Goal: Task Accomplishment & Management: Use online tool/utility

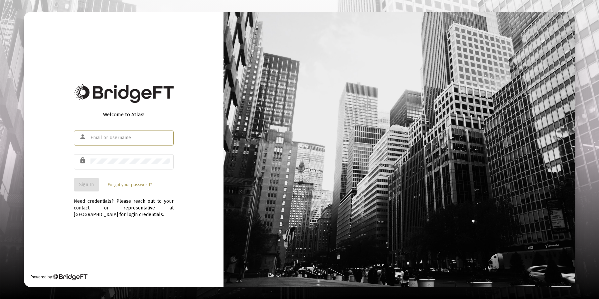
type input "[EMAIL_ADDRESS][DOMAIN_NAME]"
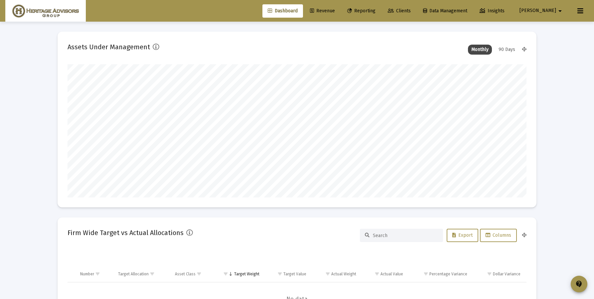
scroll to position [133, 247]
type input "[DATE]"
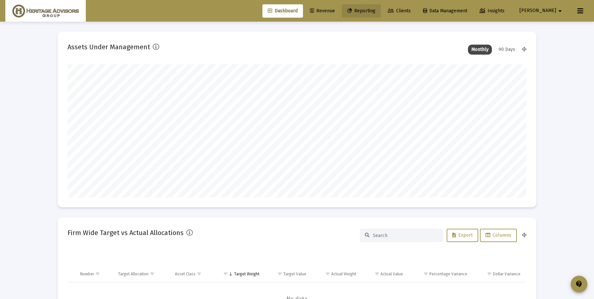
click at [381, 6] on link "Reporting" at bounding box center [361, 10] width 39 height 13
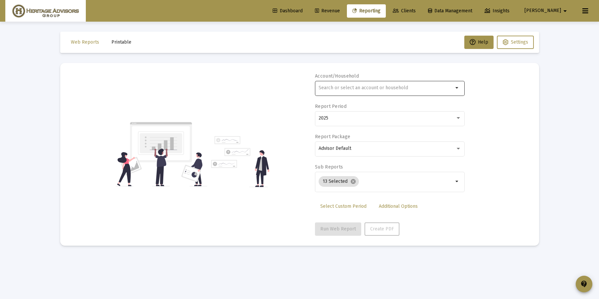
click at [354, 91] on div at bounding box center [386, 88] width 135 height 16
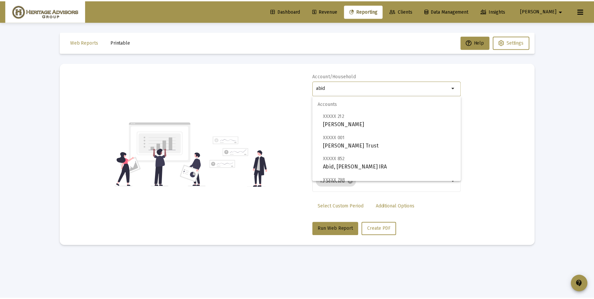
scroll to position [90, 0]
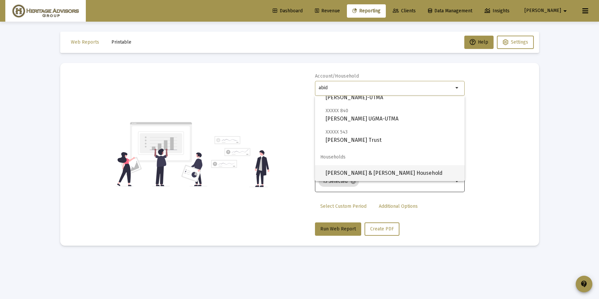
click at [361, 172] on span "[PERSON_NAME] & [PERSON_NAME] Household" at bounding box center [393, 173] width 134 height 16
type input "[PERSON_NAME] & [PERSON_NAME] Household"
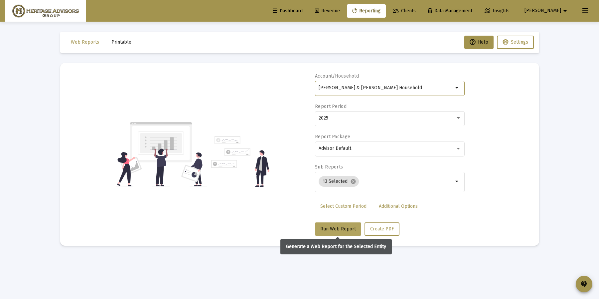
click at [340, 228] on span "Run Web Report" at bounding box center [338, 229] width 36 height 6
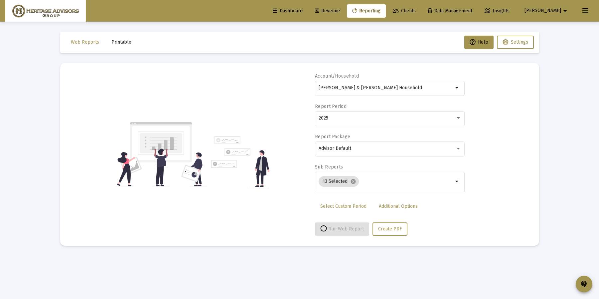
select select "View all"
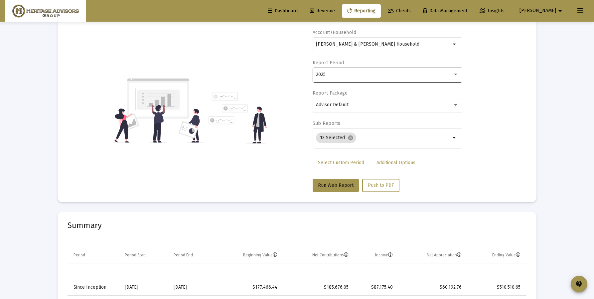
scroll to position [0, 0]
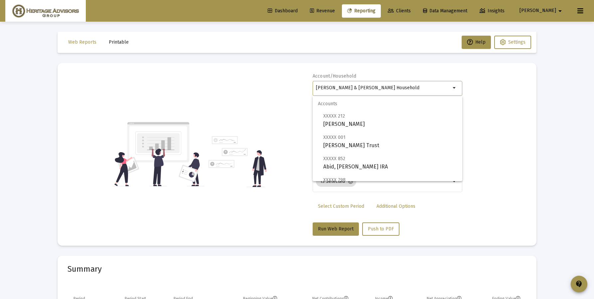
drag, startPoint x: 418, startPoint y: 89, endPoint x: 299, endPoint y: 85, distance: 119.2
click at [299, 85] on div "Account/Household [PERSON_NAME] & [PERSON_NAME] Household arrow_drop_down Repor…" at bounding box center [297, 154] width 459 height 163
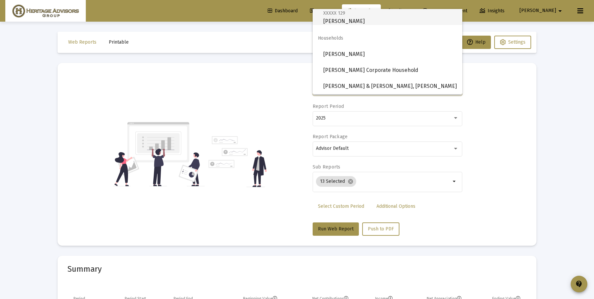
scroll to position [87, 0]
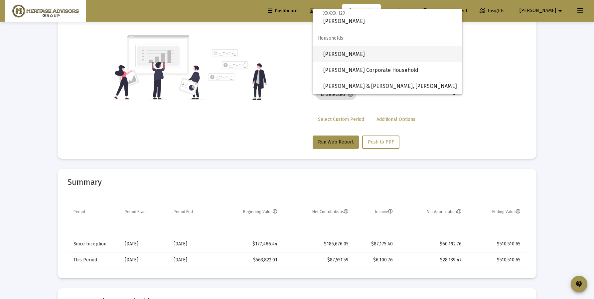
click at [348, 58] on span "[PERSON_NAME]" at bounding box center [390, 54] width 134 height 16
type input "[PERSON_NAME]"
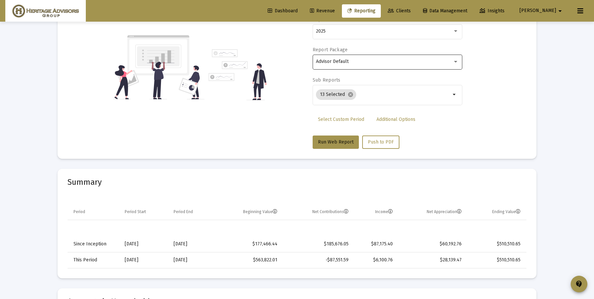
scroll to position [85, 0]
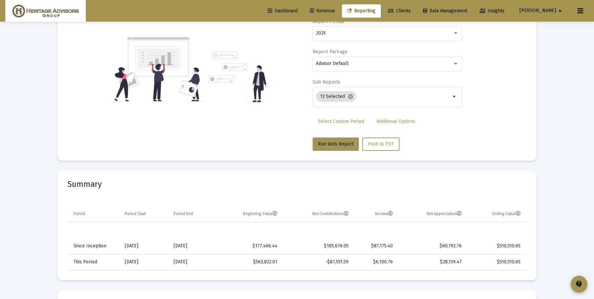
click at [327, 139] on button "Run Web Report" at bounding box center [336, 143] width 46 height 13
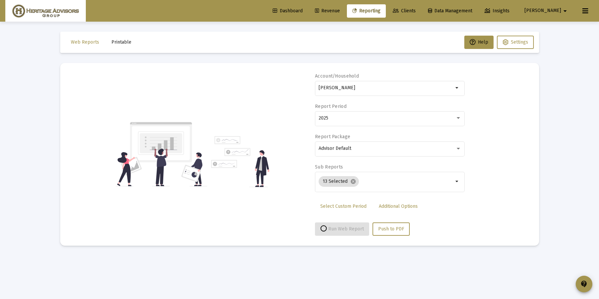
select select "View all"
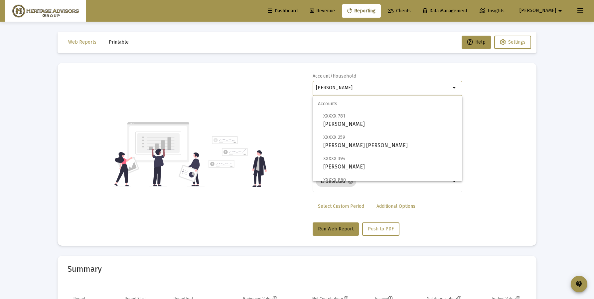
drag, startPoint x: 373, startPoint y: 86, endPoint x: 294, endPoint y: 84, distance: 78.5
click at [294, 84] on div "Account/Household [PERSON_NAME] arrow_drop_down Report Period 2025 Report Packa…" at bounding box center [297, 154] width 459 height 163
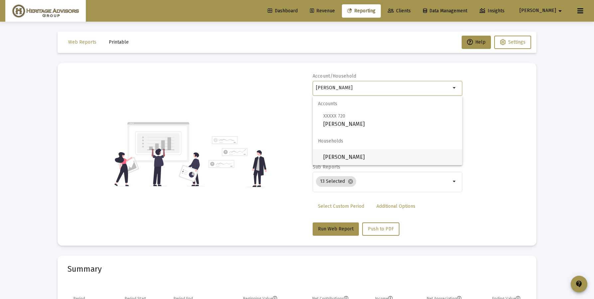
click at [341, 153] on span "[PERSON_NAME]" at bounding box center [390, 157] width 134 height 16
type input "[PERSON_NAME]"
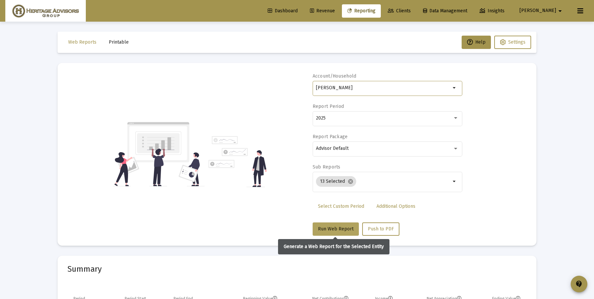
click at [333, 228] on span "Run Web Report" at bounding box center [336, 229] width 36 height 6
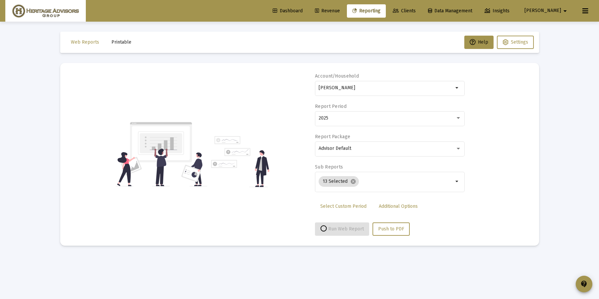
select select "View all"
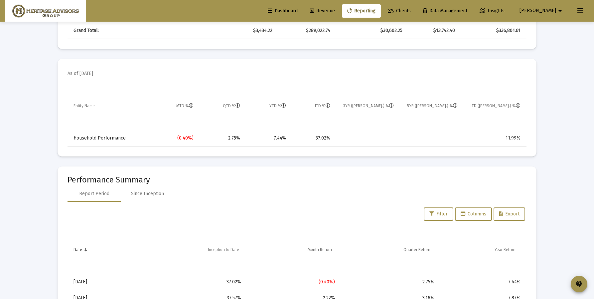
scroll to position [465, 0]
